Goal: Information Seeking & Learning: Learn about a topic

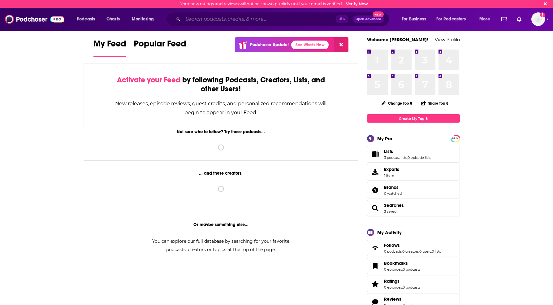
click at [233, 18] on input "Search podcasts, credits, & more..." at bounding box center [260, 19] width 154 height 10
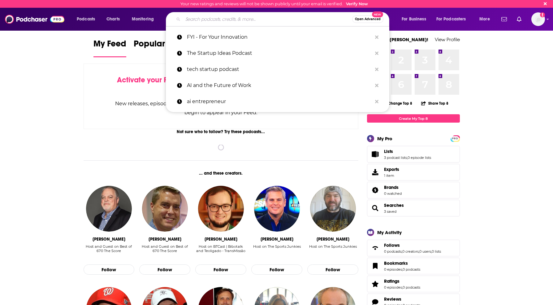
paste input "[URL][DOMAIN_NAME]"
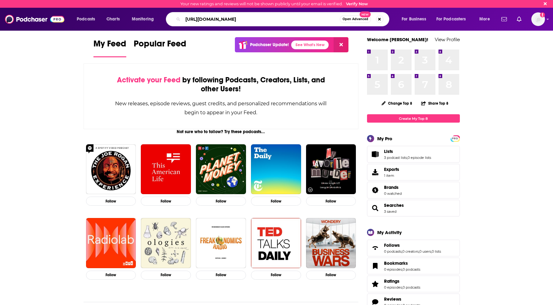
drag, startPoint x: 321, startPoint y: 19, endPoint x: 179, endPoint y: 15, distance: 142.2
click at [182, 15] on div "[URL][DOMAIN_NAME] Open Advanced New" at bounding box center [278, 19] width 224 height 14
type input "ai for founders"
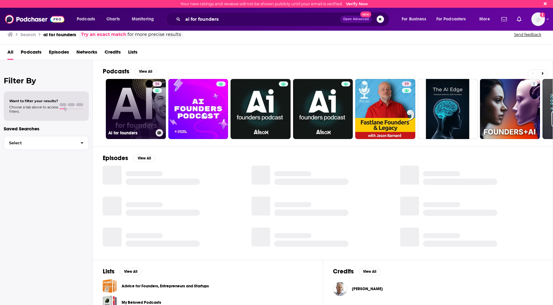
click at [132, 114] on link "36 AI for founders" at bounding box center [136, 109] width 60 height 60
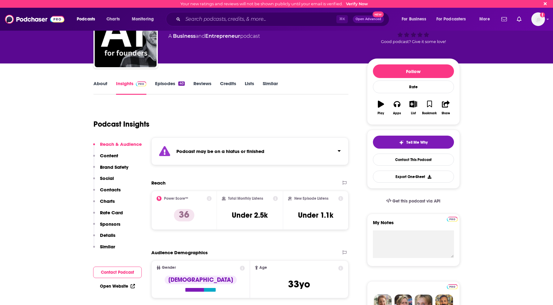
scroll to position [38, 0]
click at [165, 82] on link "Episodes 40" at bounding box center [169, 87] width 29 height 14
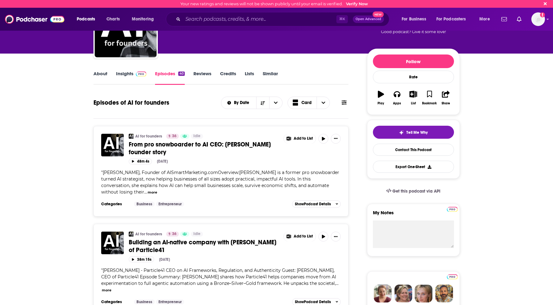
scroll to position [48, 0]
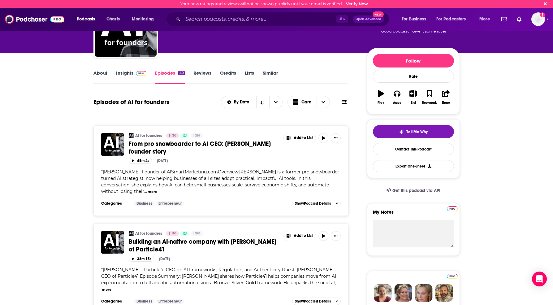
click at [200, 72] on link "Reviews" at bounding box center [203, 77] width 18 height 14
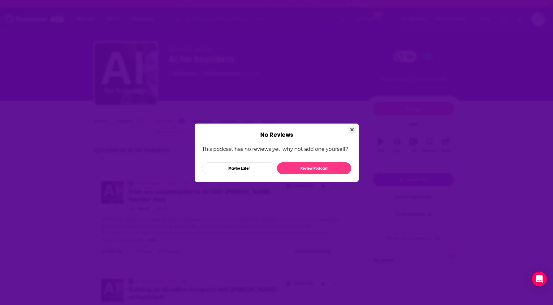
click at [349, 129] on button "Close" at bounding box center [352, 130] width 8 height 8
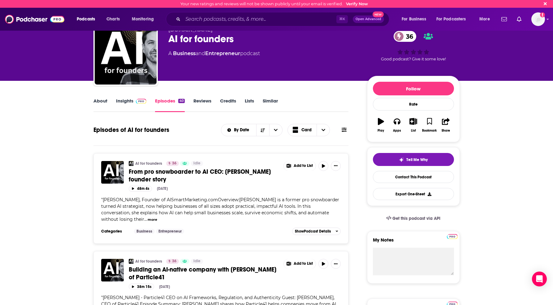
click at [100, 98] on div "About Insights Episodes 40 Reviews Credits Lists Similar" at bounding box center [222, 104] width 256 height 15
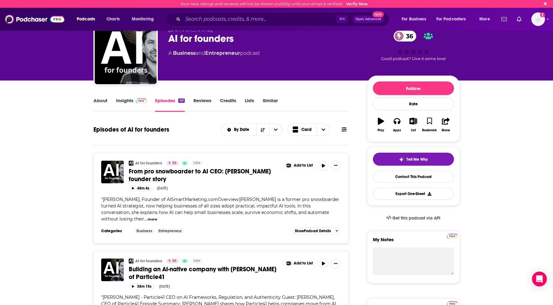
scroll to position [19, 0]
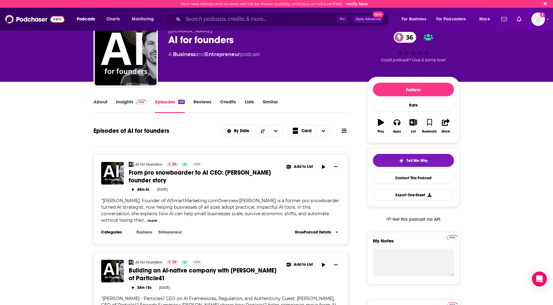
click at [101, 100] on link "About" at bounding box center [101, 106] width 14 height 14
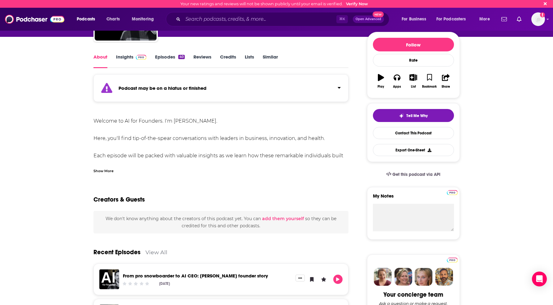
scroll to position [64, 0]
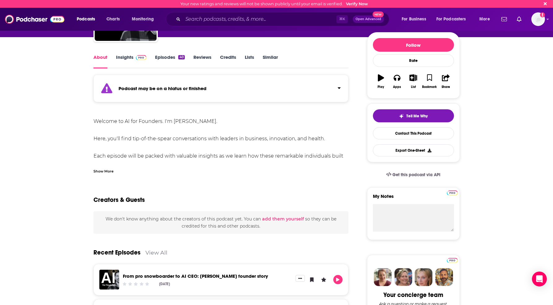
click at [98, 165] on div "Show More" at bounding box center [222, 169] width 256 height 11
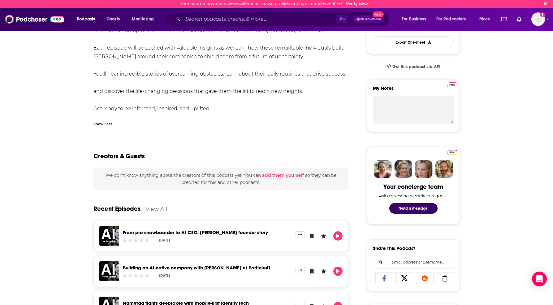
scroll to position [59, 0]
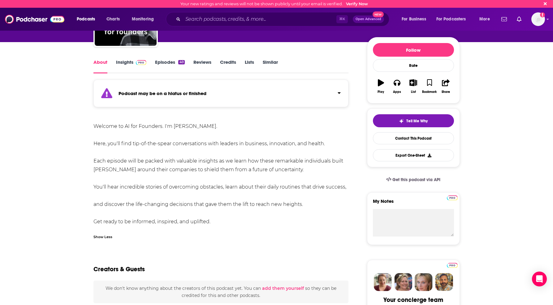
click at [273, 61] on link "Similar" at bounding box center [270, 66] width 15 height 14
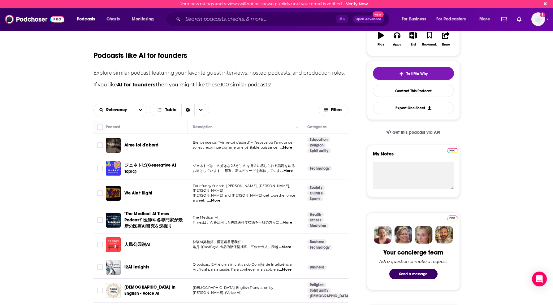
scroll to position [107, 0]
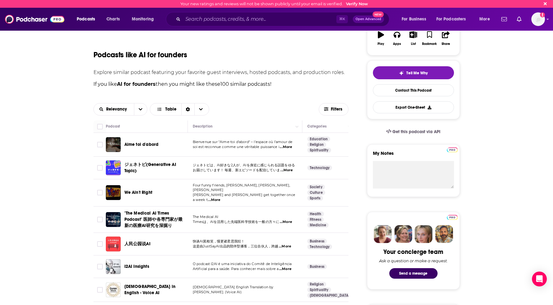
click at [221, 198] on span "...More" at bounding box center [214, 200] width 12 height 5
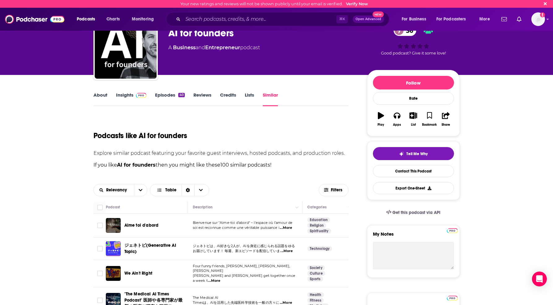
scroll to position [26, 0]
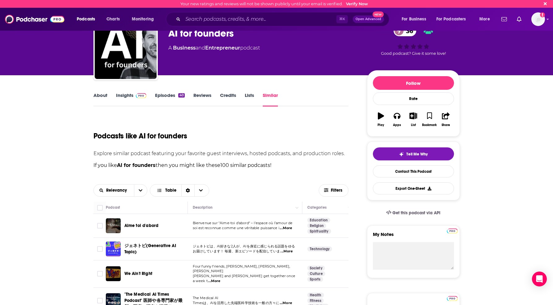
click at [102, 97] on link "About" at bounding box center [101, 99] width 14 height 14
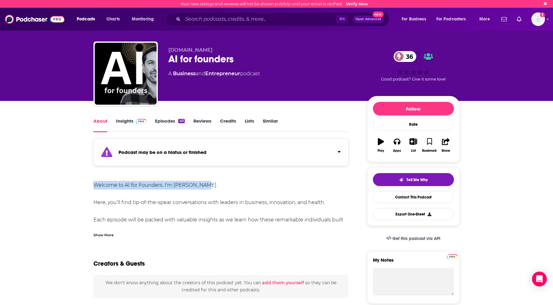
drag, startPoint x: 207, startPoint y: 180, endPoint x: 163, endPoint y: 180, distance: 44.3
copy div "Welcome to AI for Founders. I'm [PERSON_NAME]."
click at [99, 120] on link "About" at bounding box center [101, 125] width 14 height 14
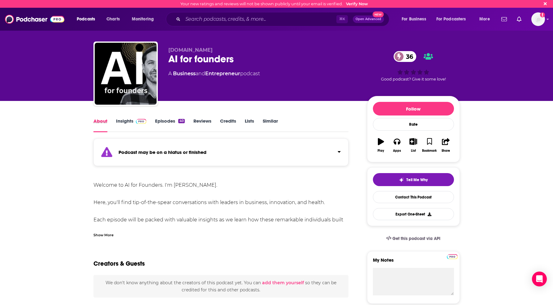
click at [115, 122] on div "About" at bounding box center [105, 125] width 23 height 14
drag, startPoint x: 93, startPoint y: 115, endPoint x: 95, endPoint y: 117, distance: 3.3
click at [116, 121] on link "Insights" at bounding box center [131, 125] width 31 height 14
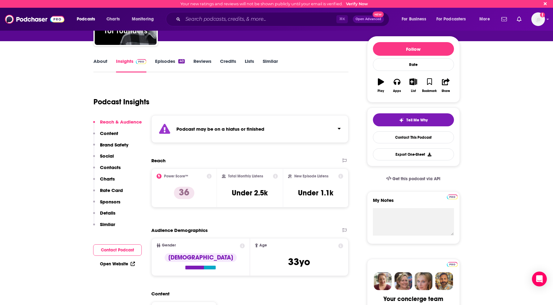
scroll to position [70, 0]
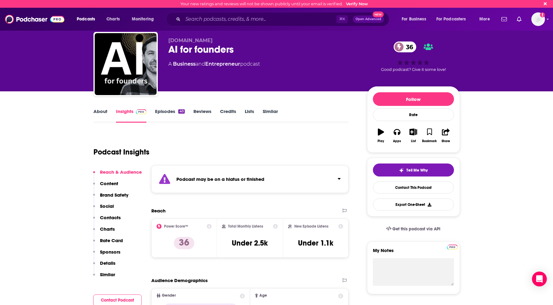
click at [103, 113] on link "About" at bounding box center [101, 115] width 14 height 14
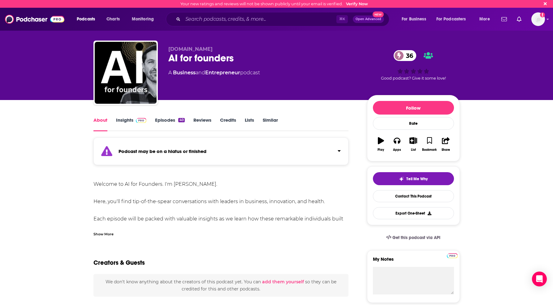
scroll to position [2, 0]
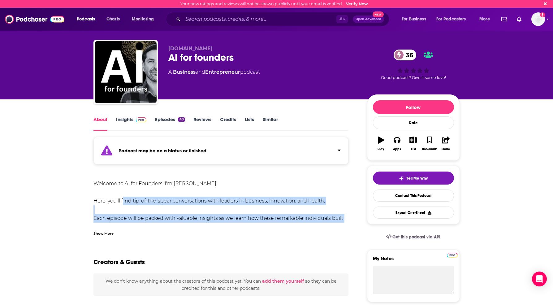
drag, startPoint x: 121, startPoint y: 202, endPoint x: 355, endPoint y: 218, distance: 233.7
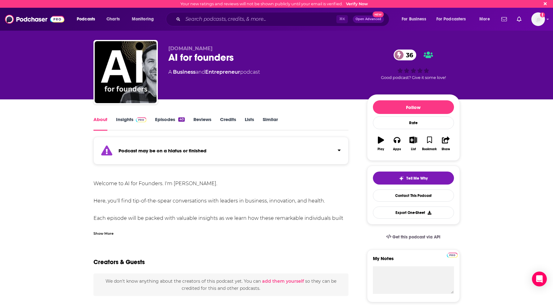
click at [98, 231] on div "Show More" at bounding box center [104, 233] width 20 height 6
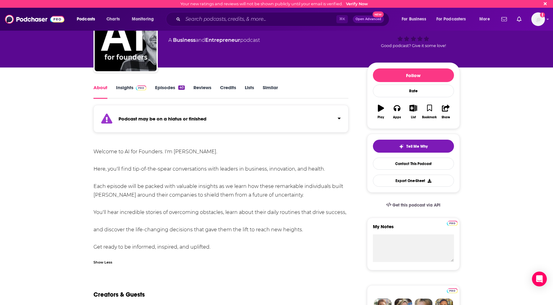
scroll to position [35, 0]
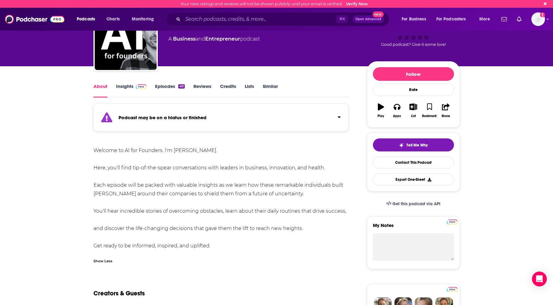
drag, startPoint x: 217, startPoint y: 246, endPoint x: 93, endPoint y: 169, distance: 146.3
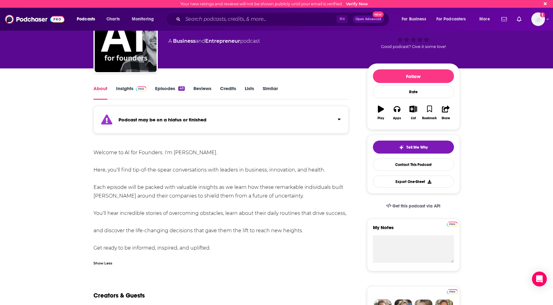
copy div "Here, you'll find tip-of-the-spear conversations with leaders in business, inno…"
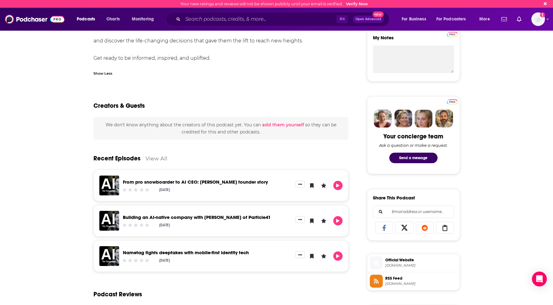
scroll to position [223, 0]
